Goal: Navigation & Orientation: Find specific page/section

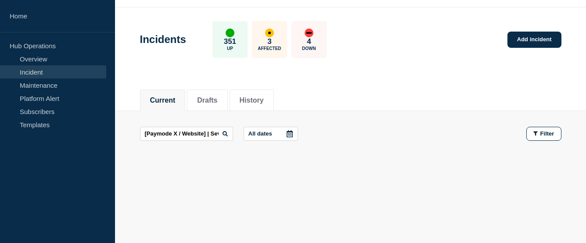
scroll to position [25, 0]
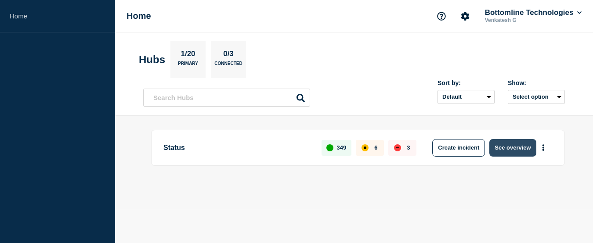
click at [503, 144] on button "See overview" at bounding box center [512, 148] width 47 height 18
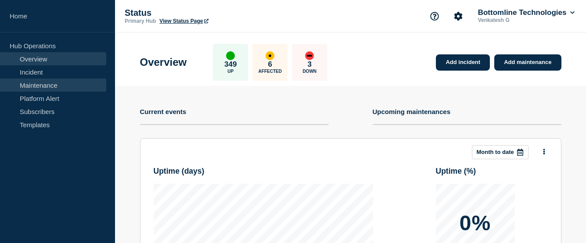
click at [26, 86] on link "Maintenance" at bounding box center [53, 85] width 106 height 13
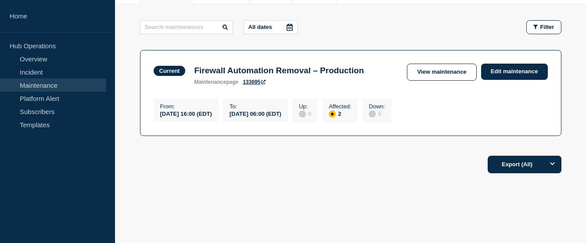
scroll to position [88, 0]
